Goal: Complete application form

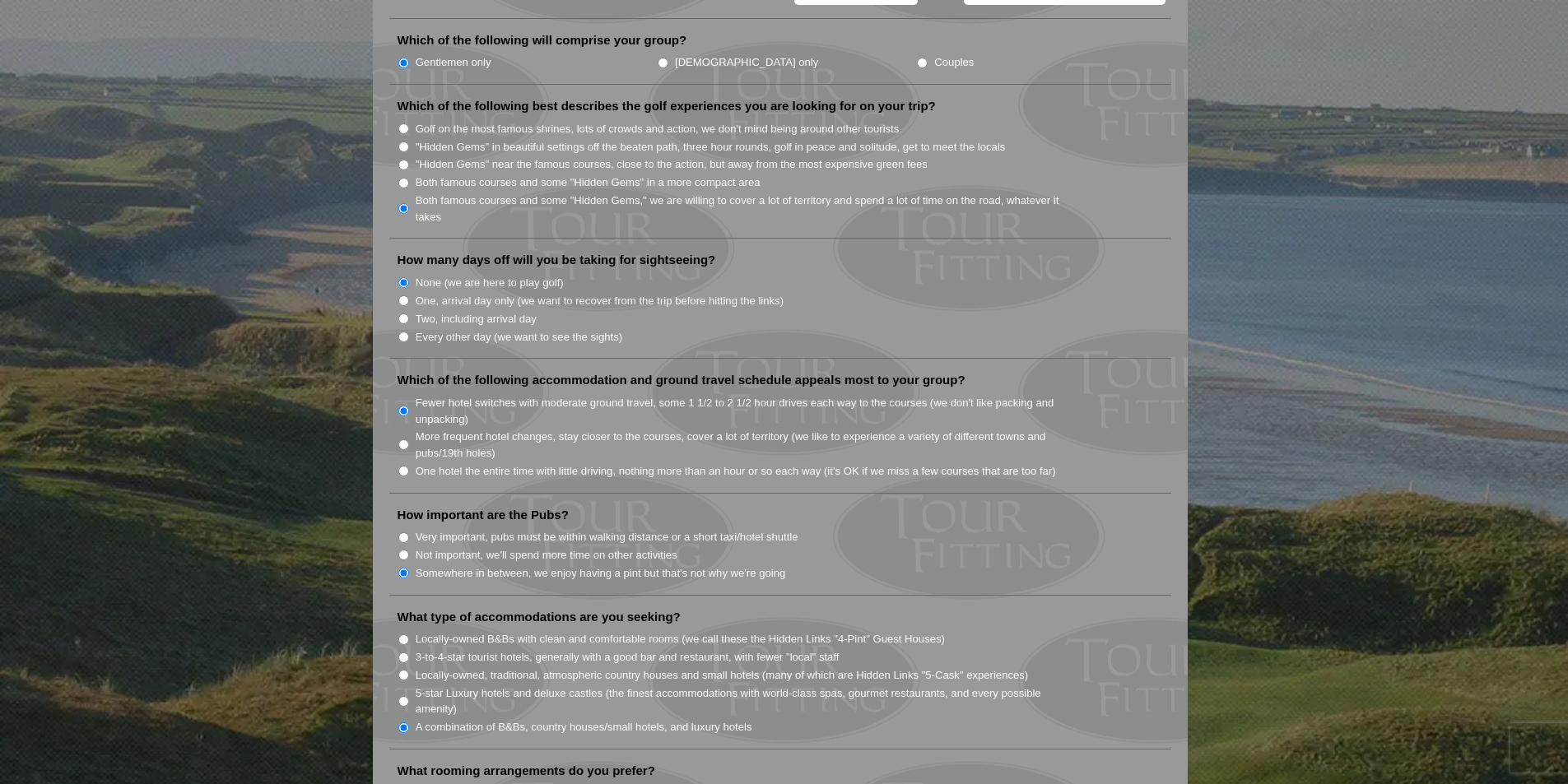
scroll to position [882, 0]
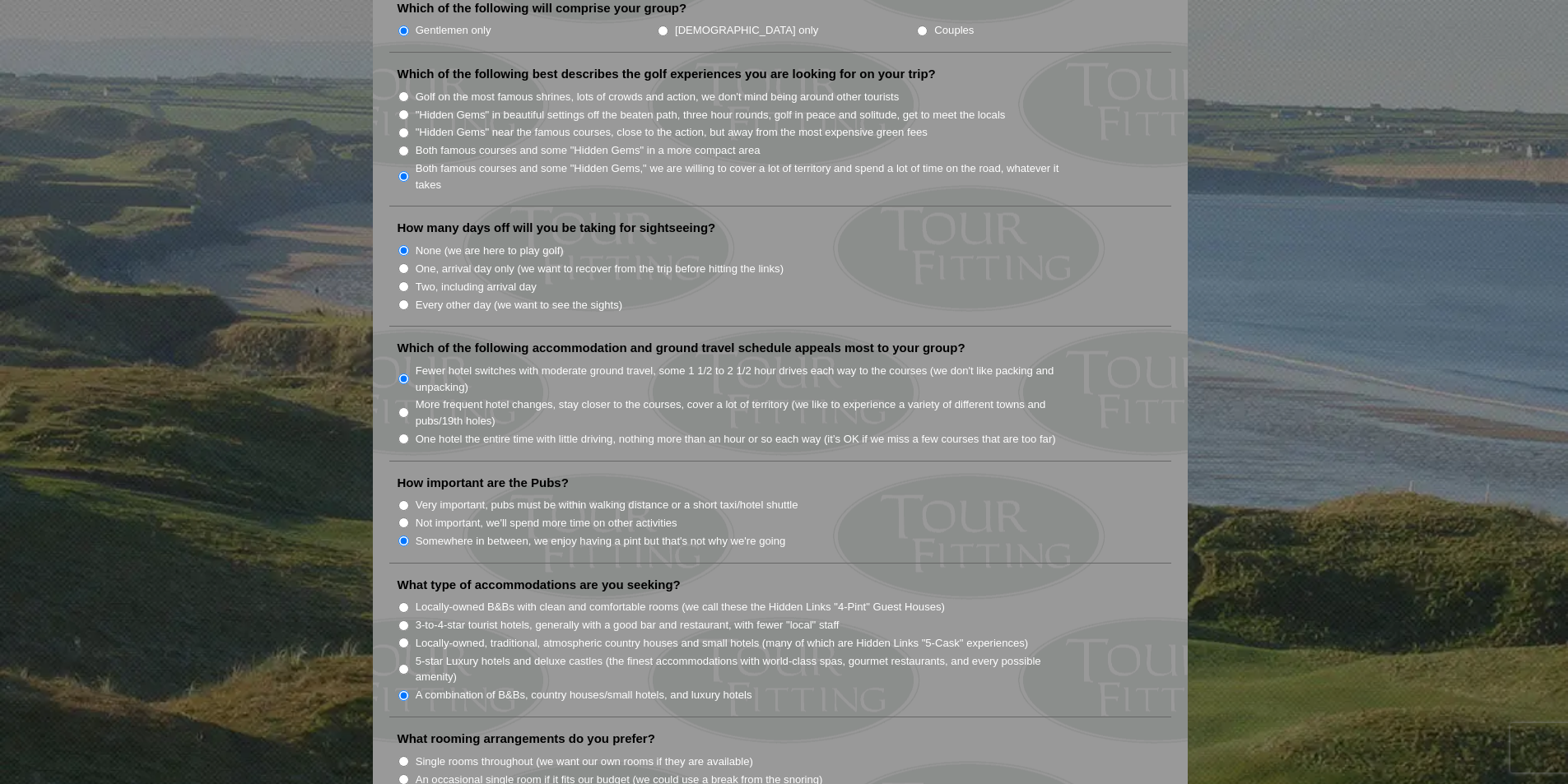
click at [406, 408] on input "More frequent hotel changes, stay closer to the courses, cover a lot of territo…" at bounding box center [404, 413] width 11 height 11
radio input "true"
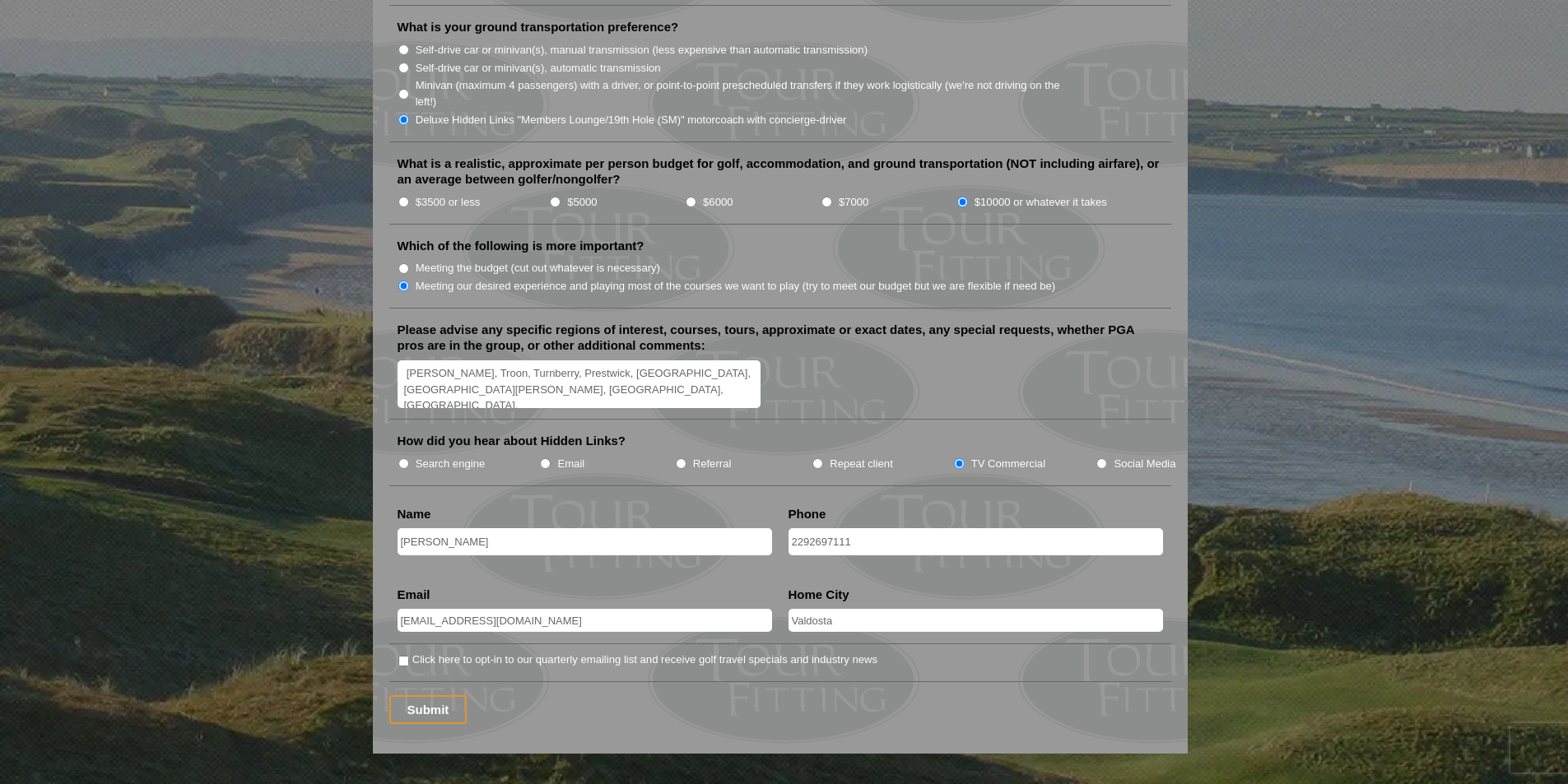
scroll to position [1851, 0]
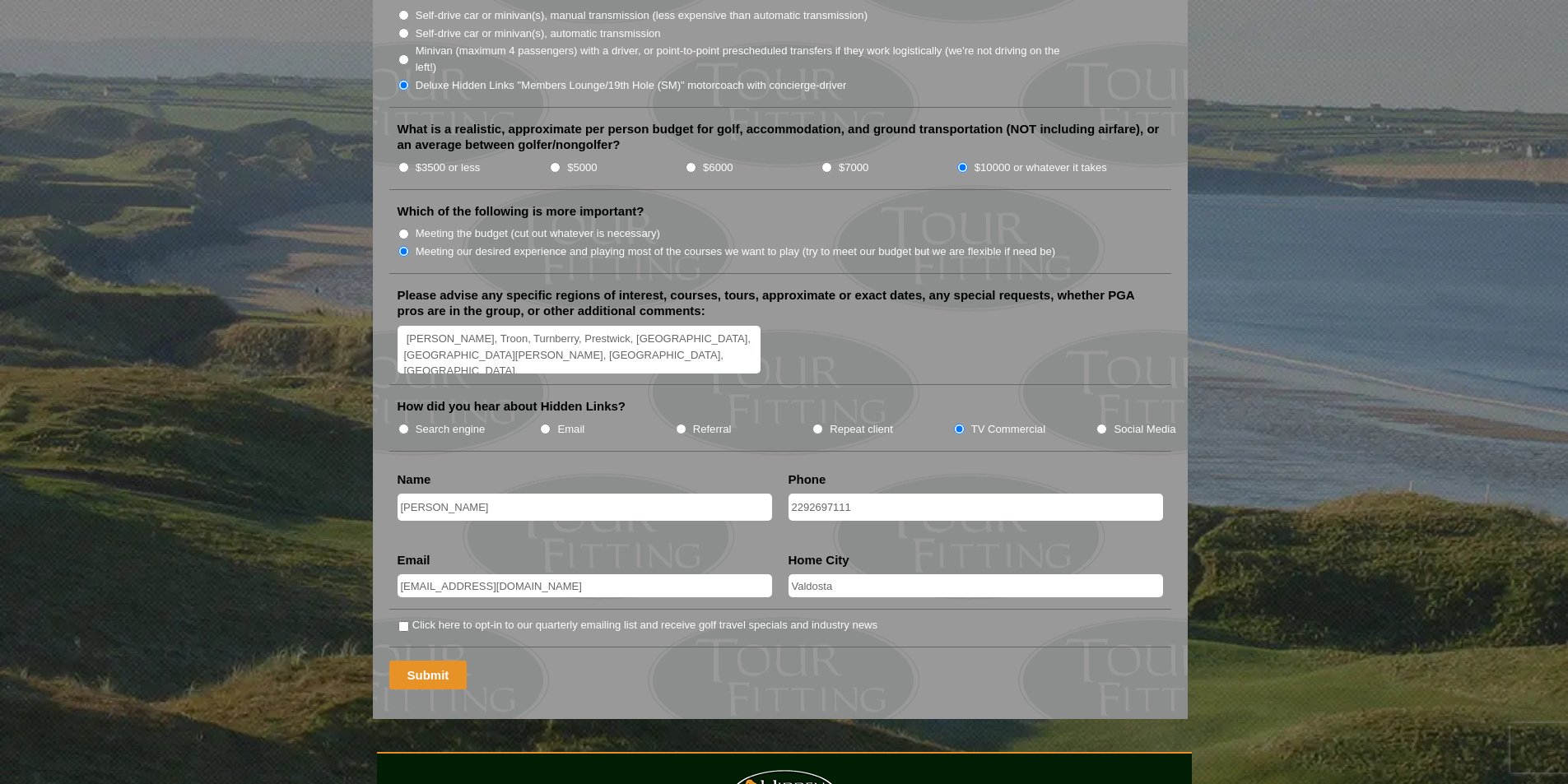
click at [453, 661] on input "Submit" at bounding box center [428, 675] width 78 height 29
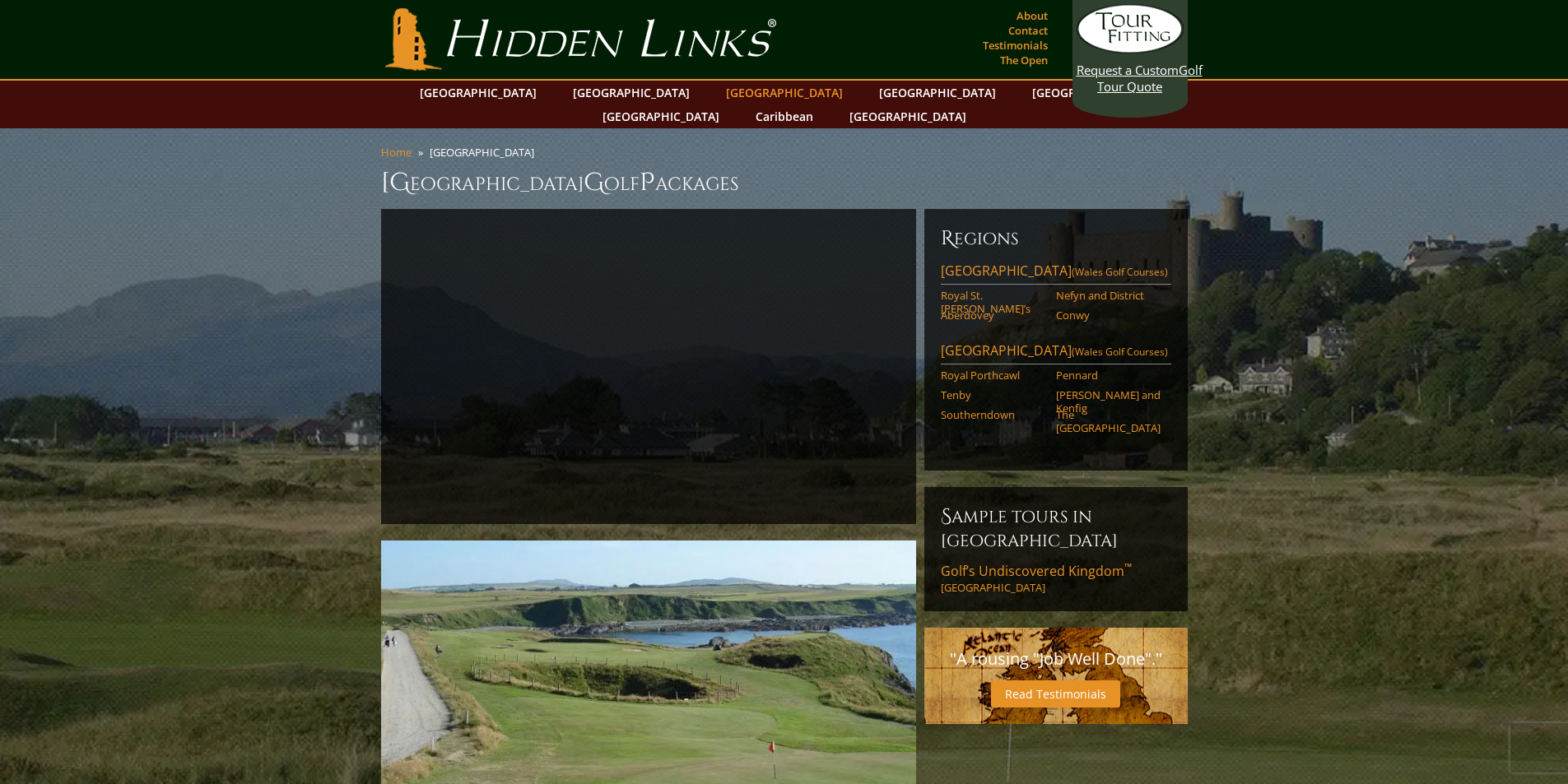
click at [718, 85] on link "[GEOGRAPHIC_DATA]" at bounding box center [784, 92] width 133 height 24
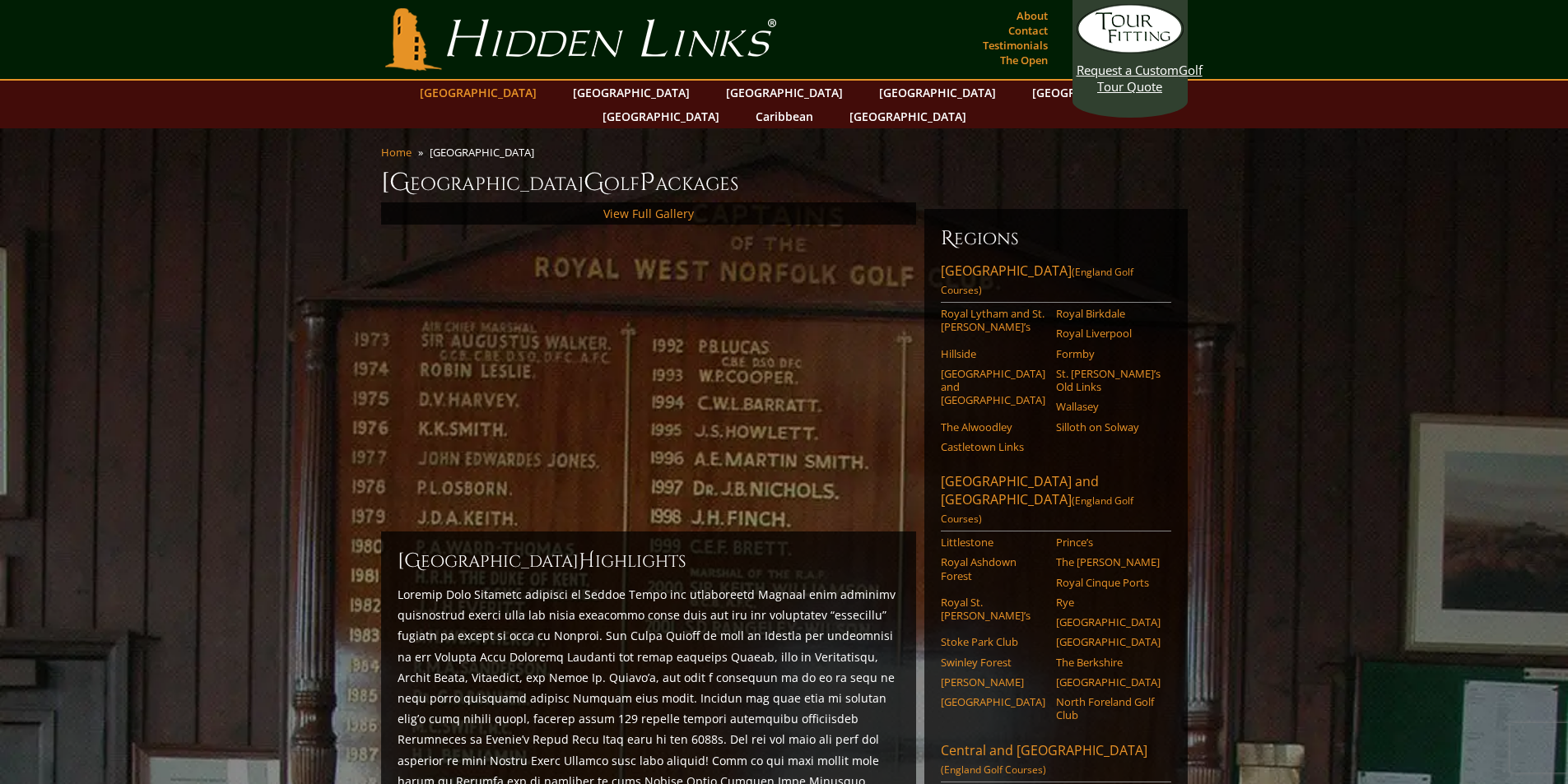
click at [518, 99] on link "[GEOGRAPHIC_DATA]" at bounding box center [477, 92] width 133 height 24
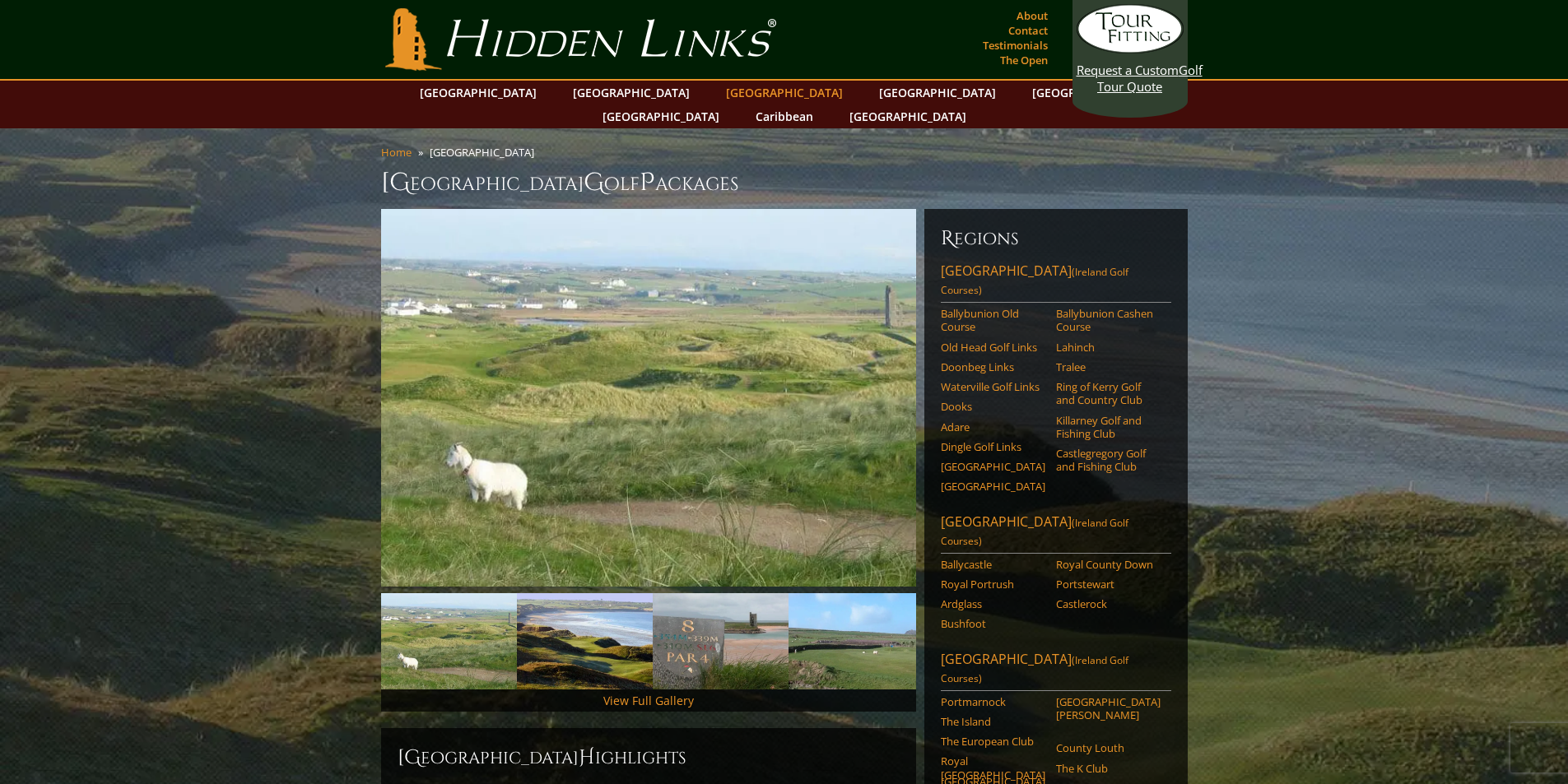
click at [718, 91] on link "[GEOGRAPHIC_DATA]" at bounding box center [784, 92] width 133 height 24
